Goal: Information Seeking & Learning: Learn about a topic

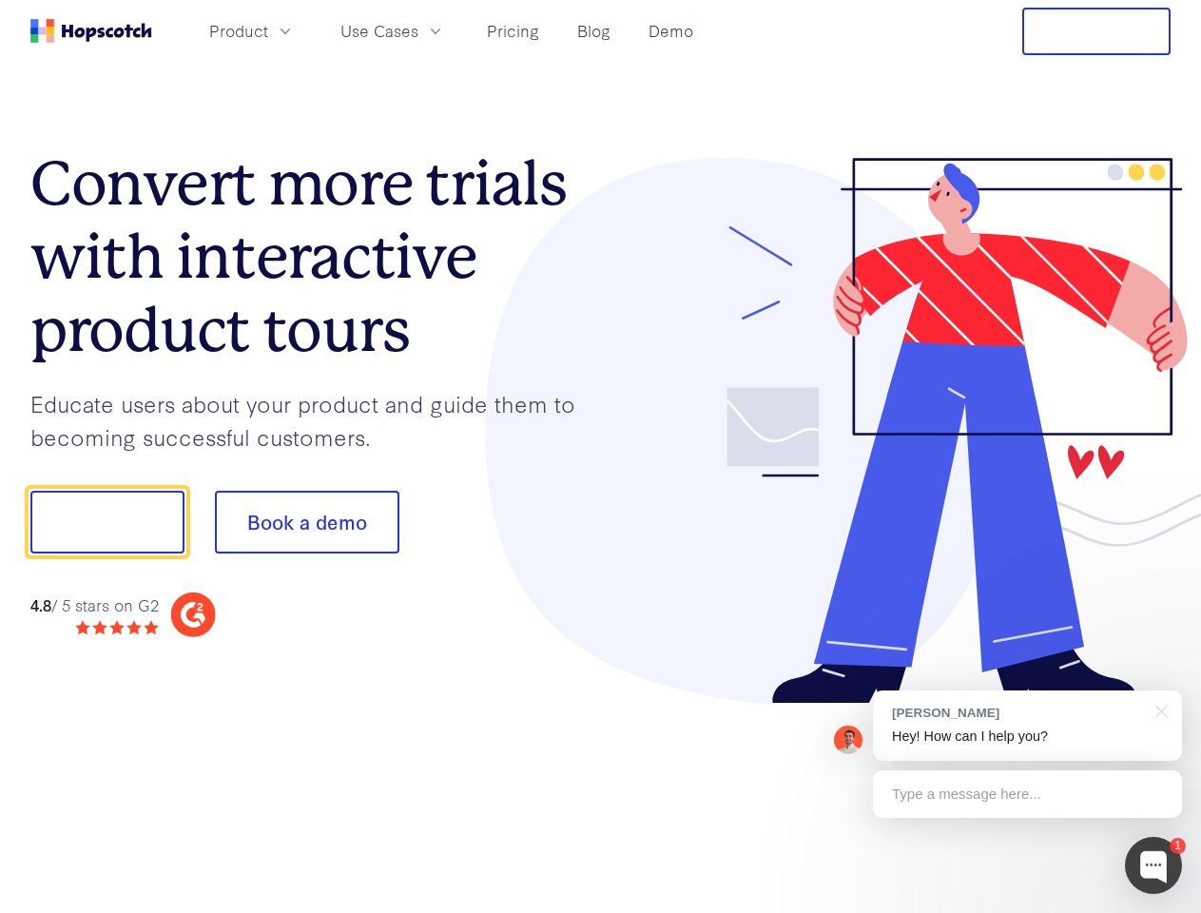
click at [601, 456] on div at bounding box center [886, 431] width 570 height 547
click at [268, 30] on span "Product" at bounding box center [238, 31] width 59 height 24
click at [418, 30] on span "Use Cases" at bounding box center [379, 31] width 78 height 24
click at [1096, 31] on button "Free Trial" at bounding box center [1096, 32] width 148 height 48
click at [106, 522] on button "Show me!" at bounding box center [107, 522] width 154 height 63
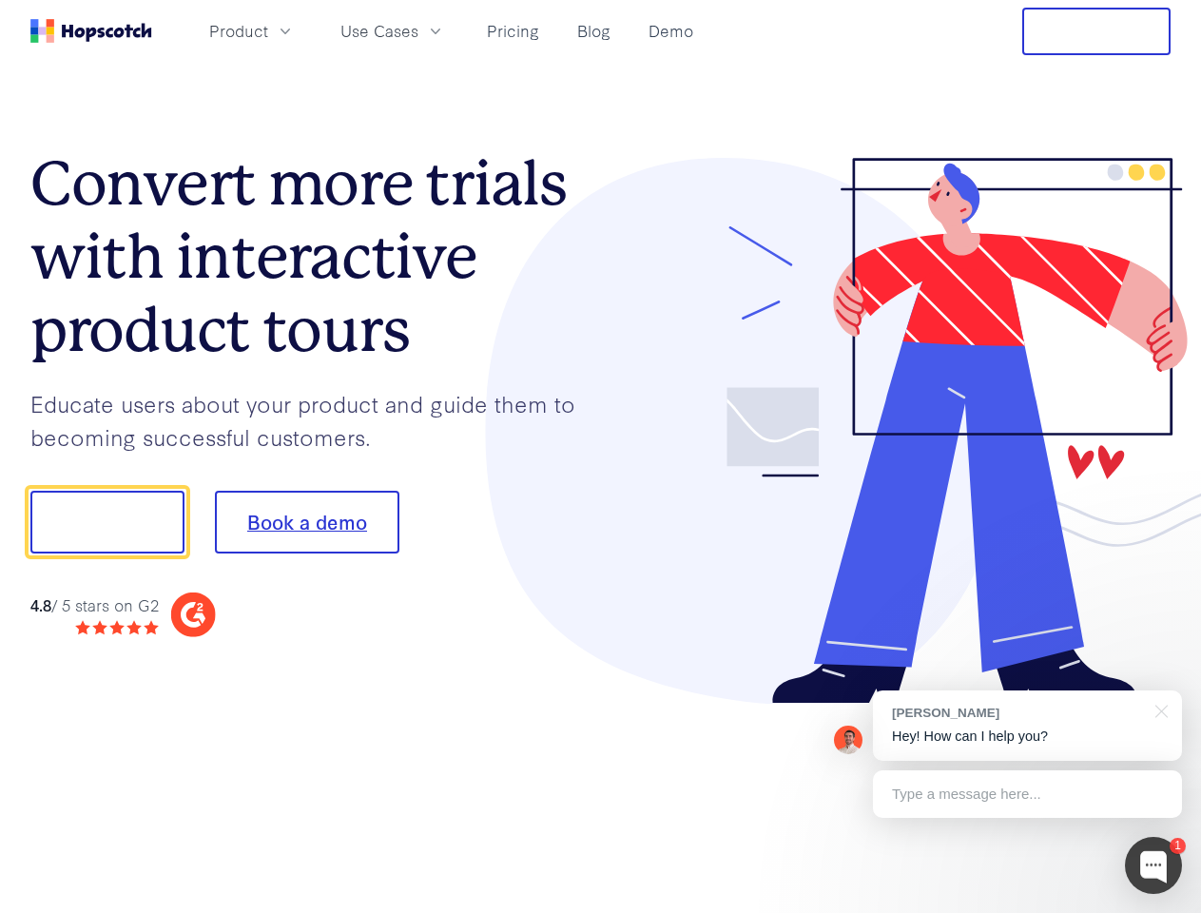
click at [306, 522] on button "Book a demo" at bounding box center [307, 522] width 184 height 63
click at [1153, 865] on div at bounding box center [1153, 865] width 57 height 57
click at [1027, 725] on div "[PERSON_NAME] Hey! How can I help you?" at bounding box center [1027, 725] width 309 height 70
click at [1158, 709] on div at bounding box center [1003, 646] width 357 height 379
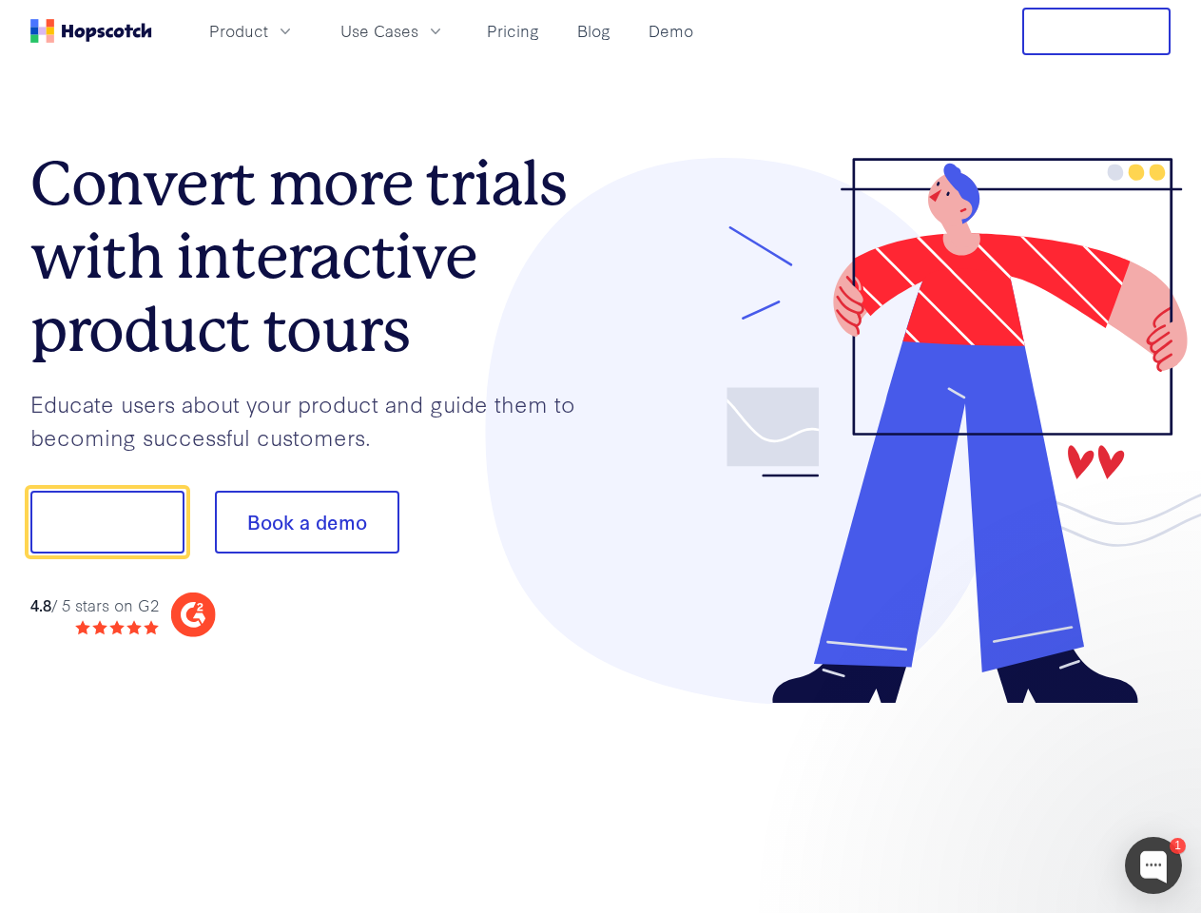
click at [1027, 794] on div at bounding box center [1003, 646] width 357 height 379
